Goal: Task Accomplishment & Management: Use online tool/utility

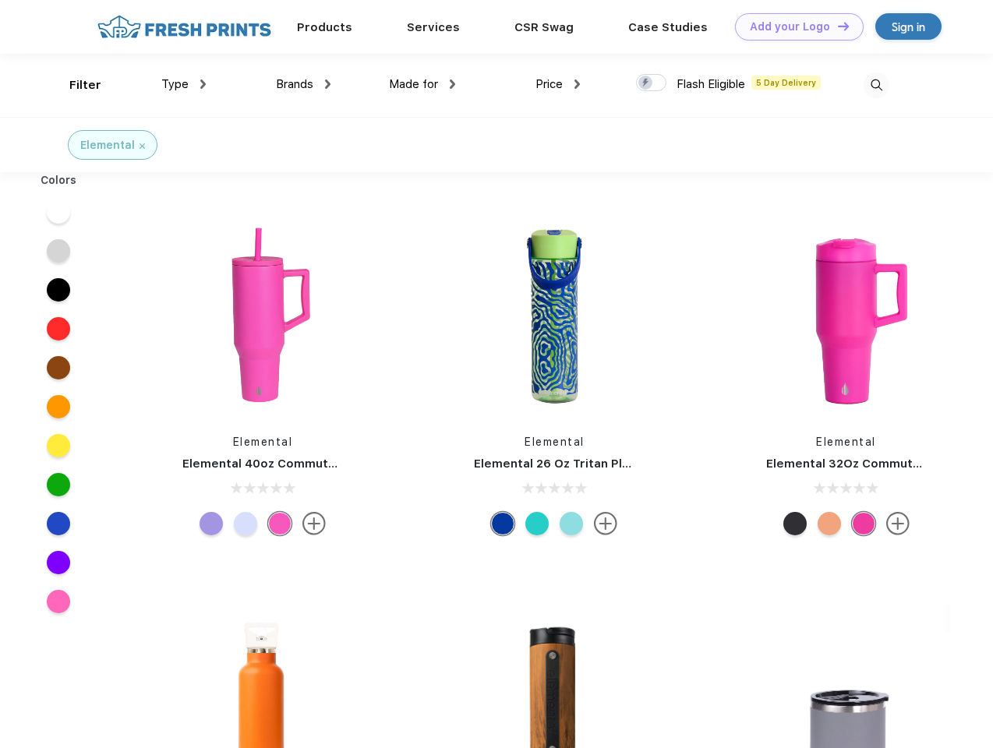
click at [793, 26] on link "Add your Logo Design Tool" at bounding box center [799, 26] width 129 height 27
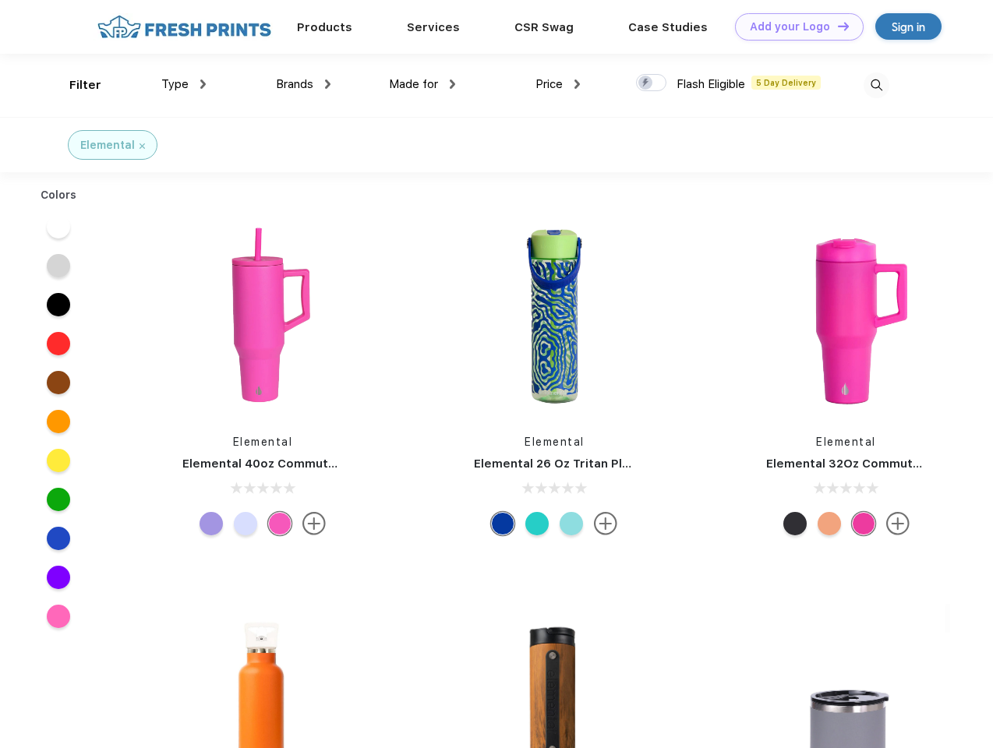
click at [0, 0] on div "Design Tool" at bounding box center [0, 0] width 0 height 0
click at [836, 26] on link "Add your Logo Design Tool" at bounding box center [799, 26] width 129 height 27
click at [75, 85] on div "Filter" at bounding box center [85, 85] width 32 height 18
click at [184, 84] on span "Type" at bounding box center [174, 84] width 27 height 14
click at [303, 84] on span "Brands" at bounding box center [294, 84] width 37 height 14
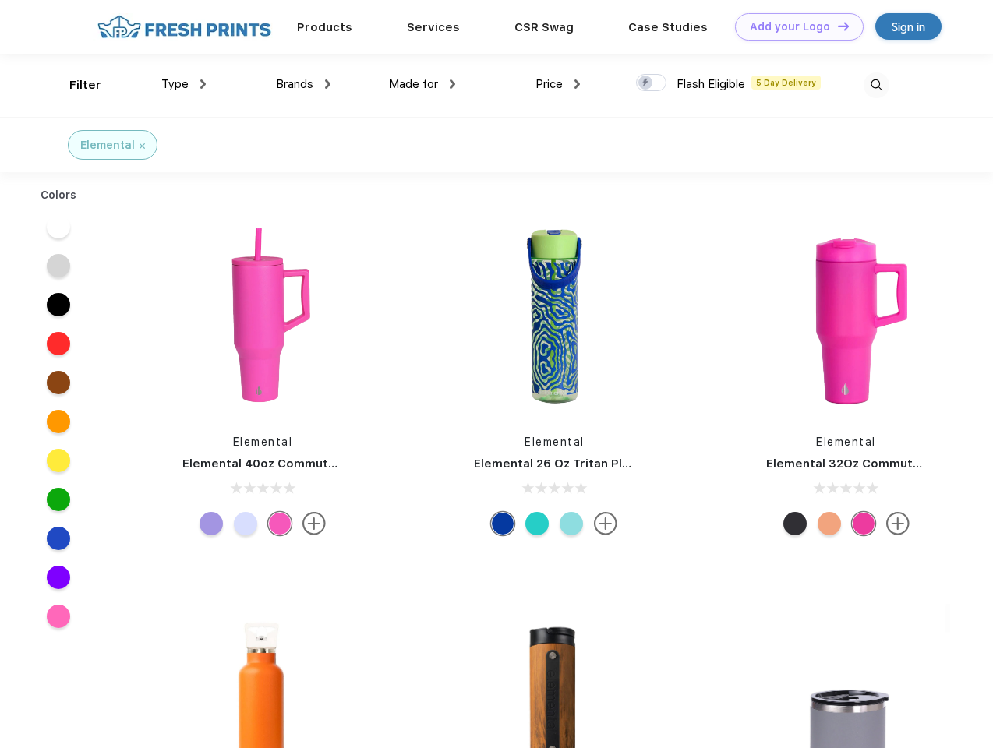
click at [422, 84] on span "Made for" at bounding box center [413, 84] width 49 height 14
click at [558, 84] on span "Price" at bounding box center [548, 84] width 27 height 14
click at [652, 83] on div at bounding box center [651, 82] width 30 height 17
click at [646, 83] on input "checkbox" at bounding box center [641, 78] width 10 height 10
click at [876, 85] on img at bounding box center [877, 85] width 26 height 26
